Goal: Use online tool/utility: Utilize a website feature to perform a specific function

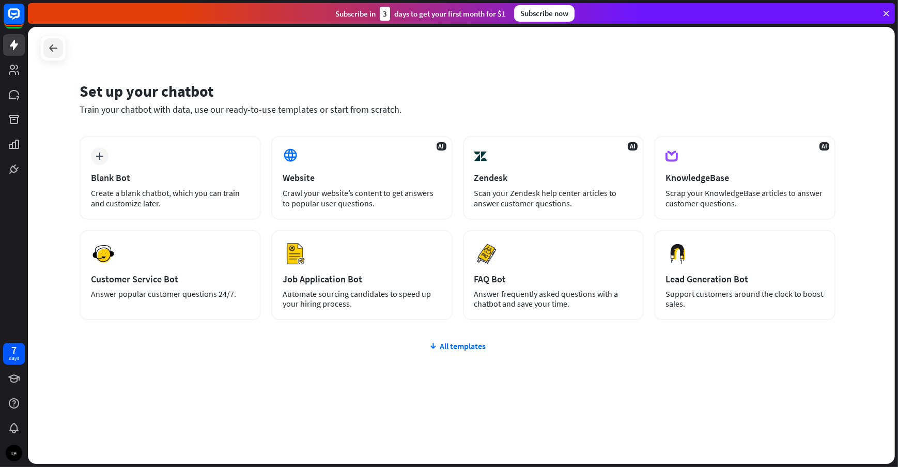
click at [54, 44] on icon at bounding box center [53, 48] width 12 height 12
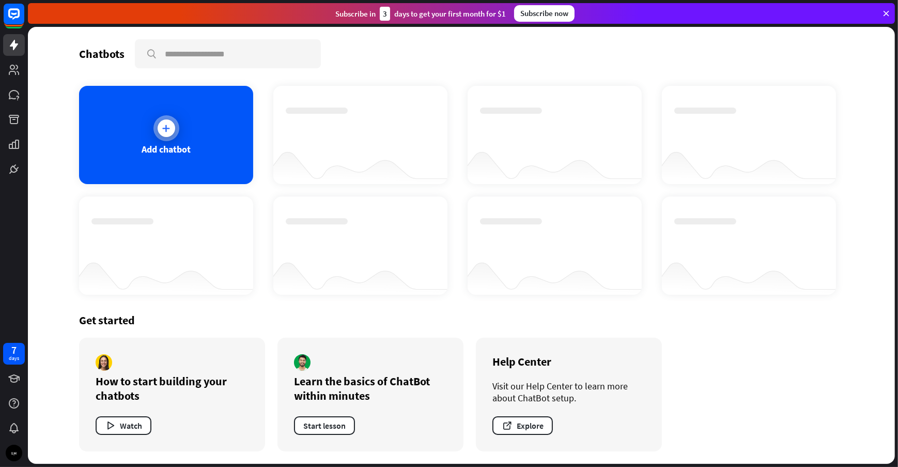
click at [127, 112] on div "Add chatbot" at bounding box center [166, 135] width 174 height 98
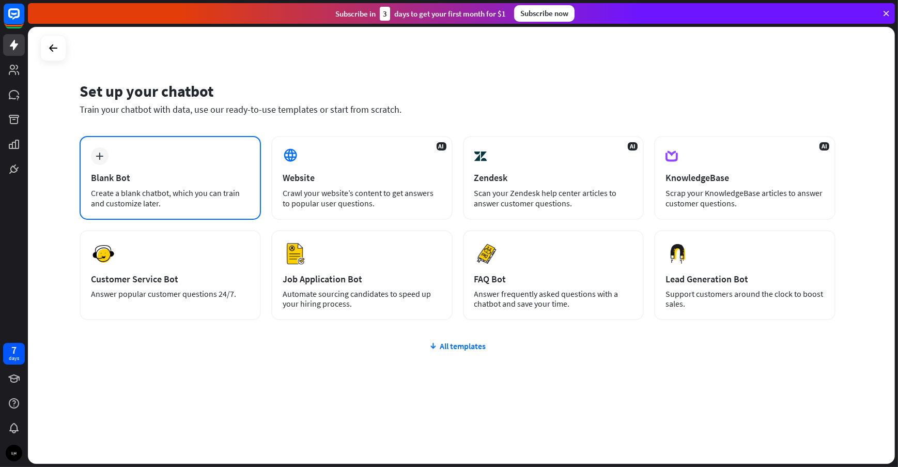
click at [171, 192] on div "Create a blank chatbot, which you can train and customize later." at bounding box center [170, 198] width 159 height 21
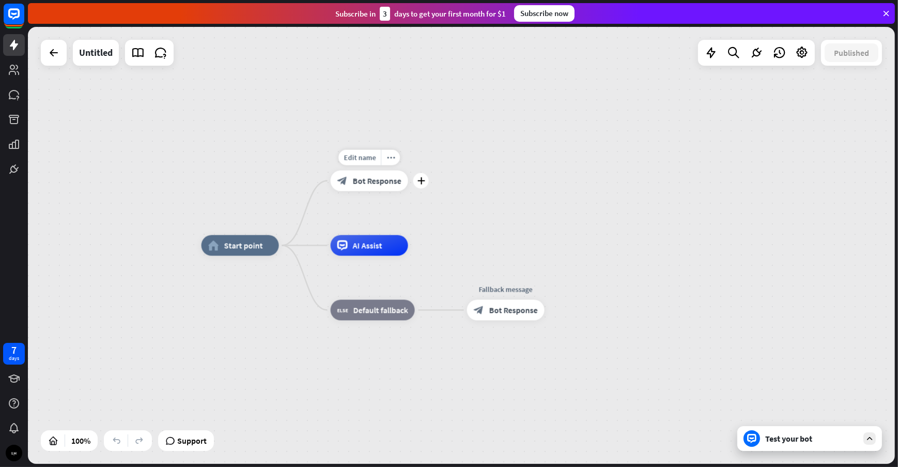
click at [385, 182] on span "Bot Response" at bounding box center [377, 181] width 49 height 10
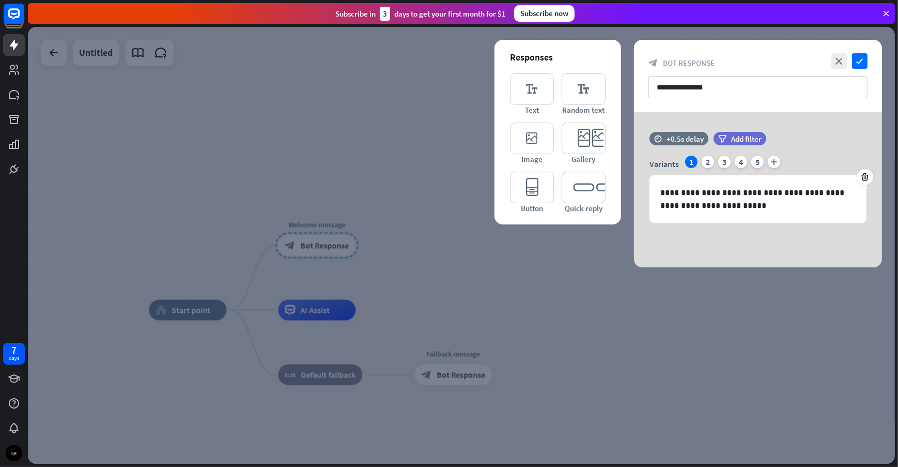
click at [887, 13] on icon at bounding box center [886, 13] width 9 height 9
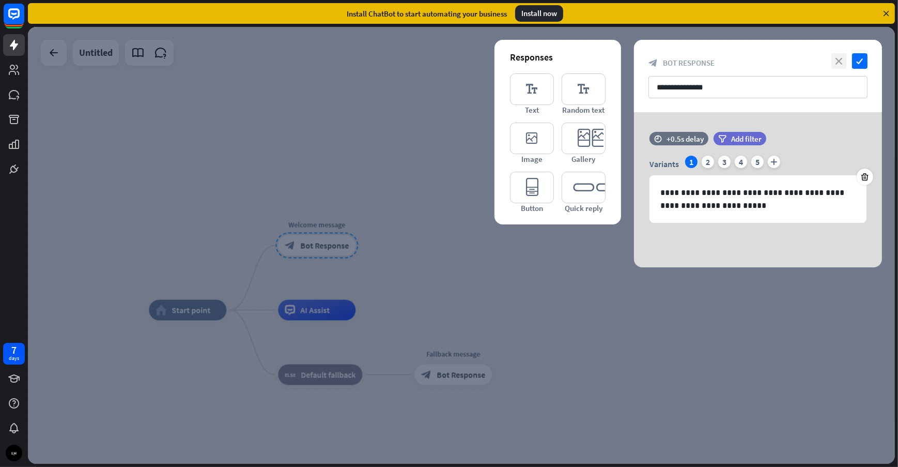
click at [843, 56] on icon "close" at bounding box center [840, 61] width 16 height 16
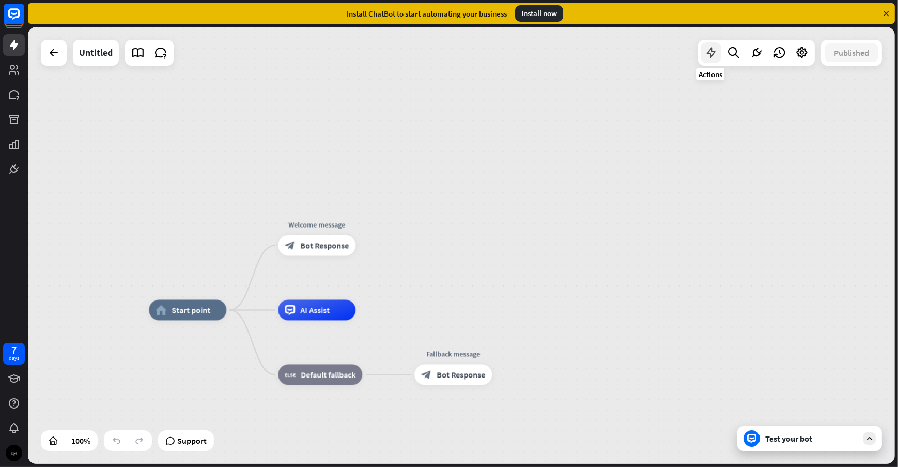
click at [714, 51] on icon at bounding box center [711, 52] width 13 height 13
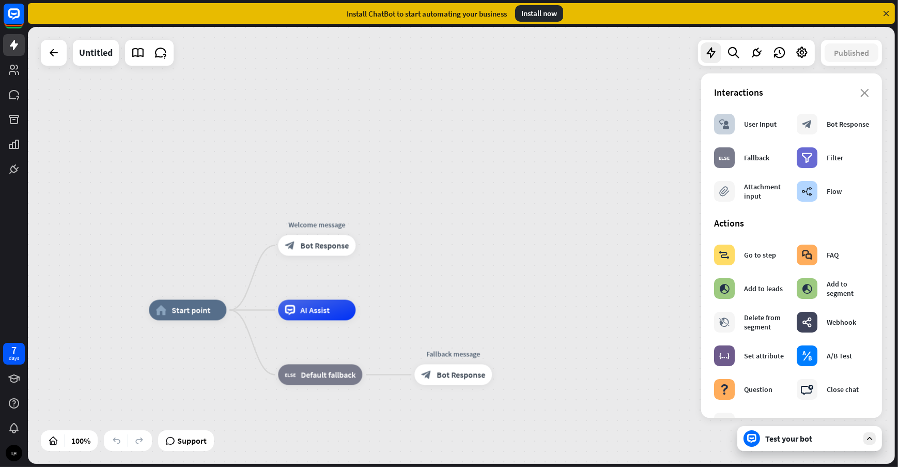
click at [646, 79] on div "home_2 Start point Welcome message block_bot_response Bot Response AI Assist bl…" at bounding box center [461, 245] width 867 height 437
click at [812, 190] on div "builder_tree" at bounding box center [807, 191] width 21 height 21
click at [754, 57] on icon at bounding box center [756, 52] width 13 height 13
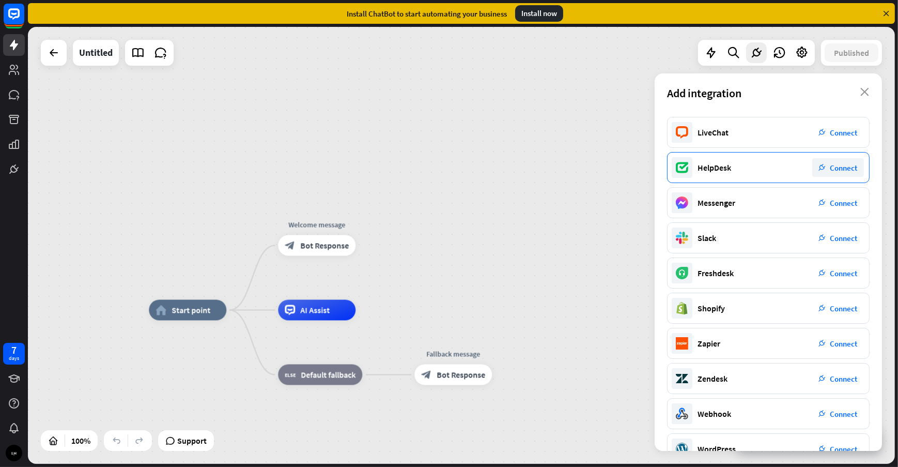
scroll to position [57, 0]
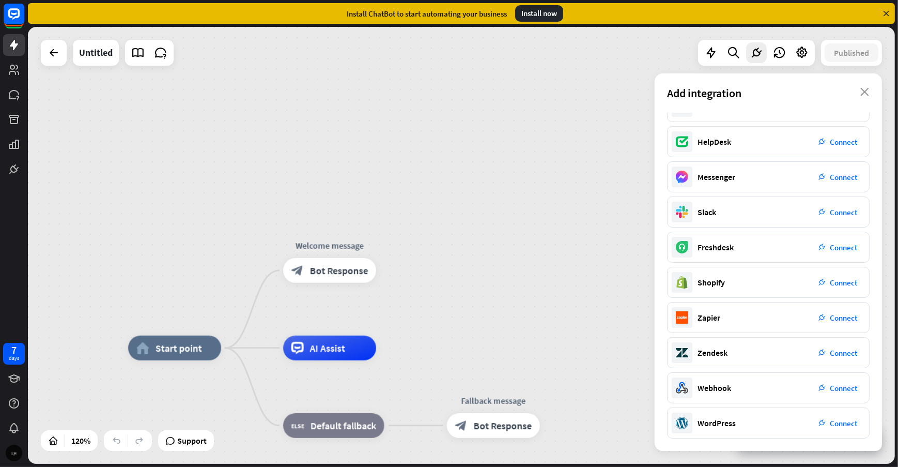
click at [11, 444] on div at bounding box center [14, 453] width 22 height 22
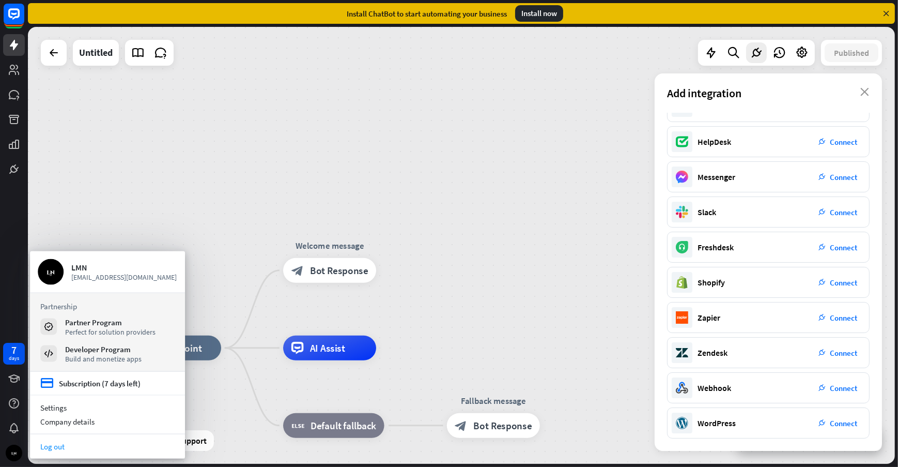
click at [43, 443] on link "Log out" at bounding box center [107, 446] width 155 height 14
